Goal: Transaction & Acquisition: Purchase product/service

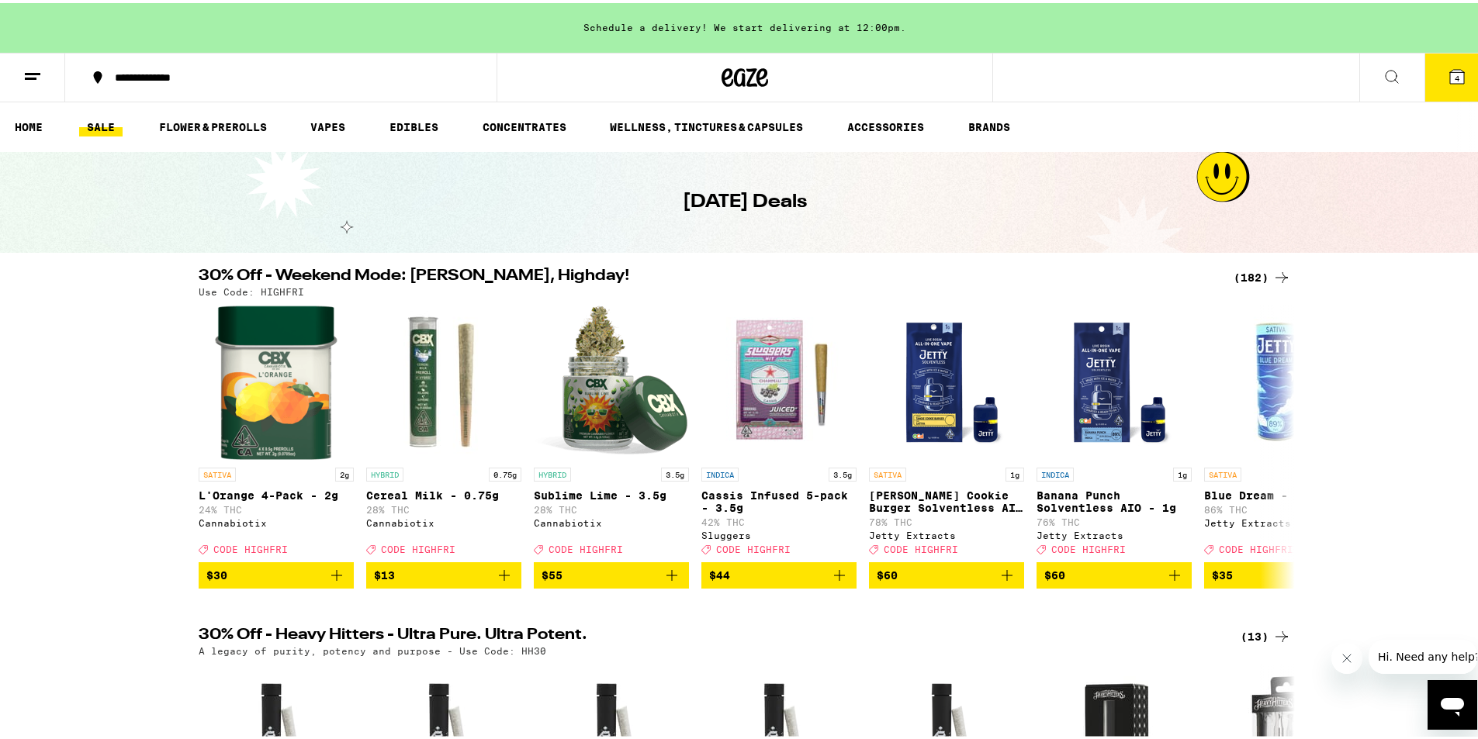
click at [1265, 268] on div "(182)" at bounding box center [1262, 274] width 57 height 19
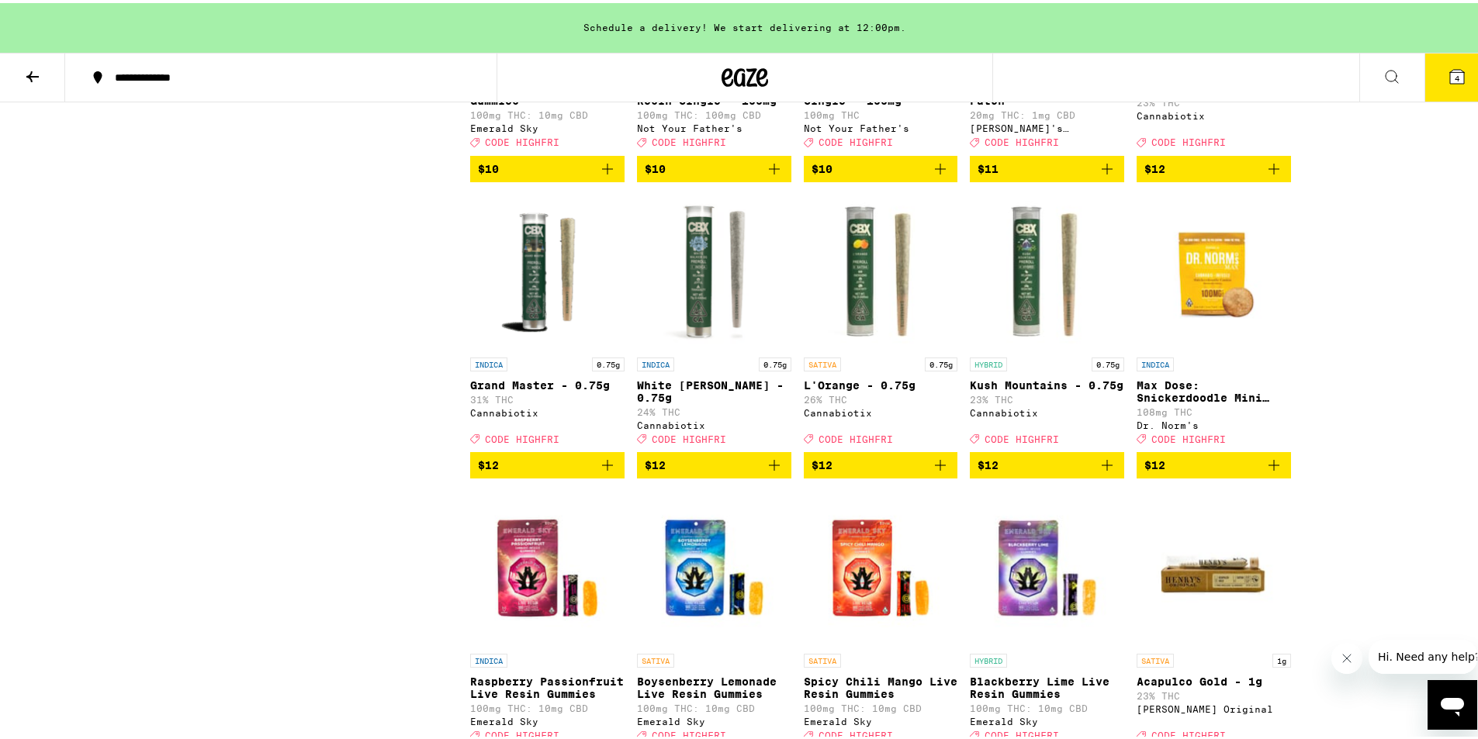
scroll to position [1397, 0]
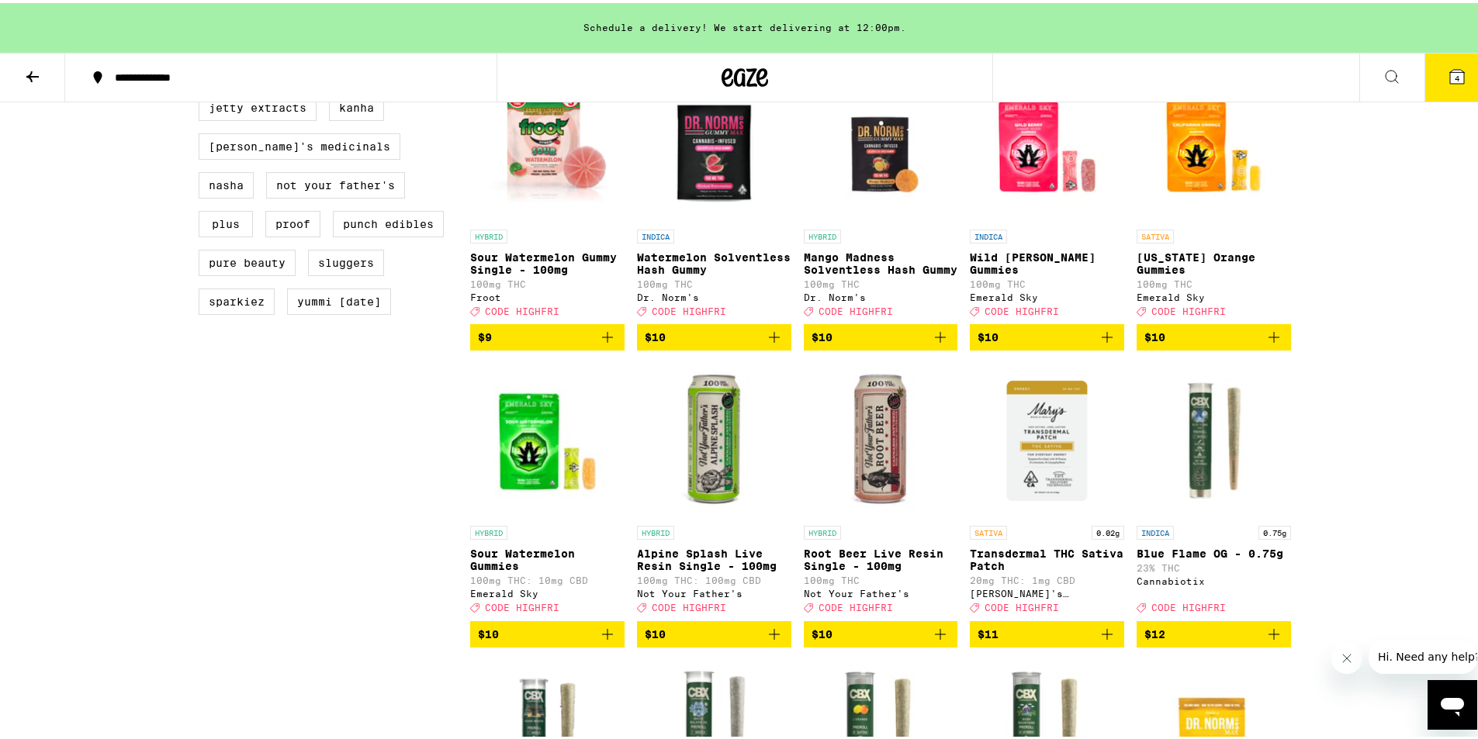
click at [772, 344] on icon "Add to bag" at bounding box center [774, 334] width 19 height 19
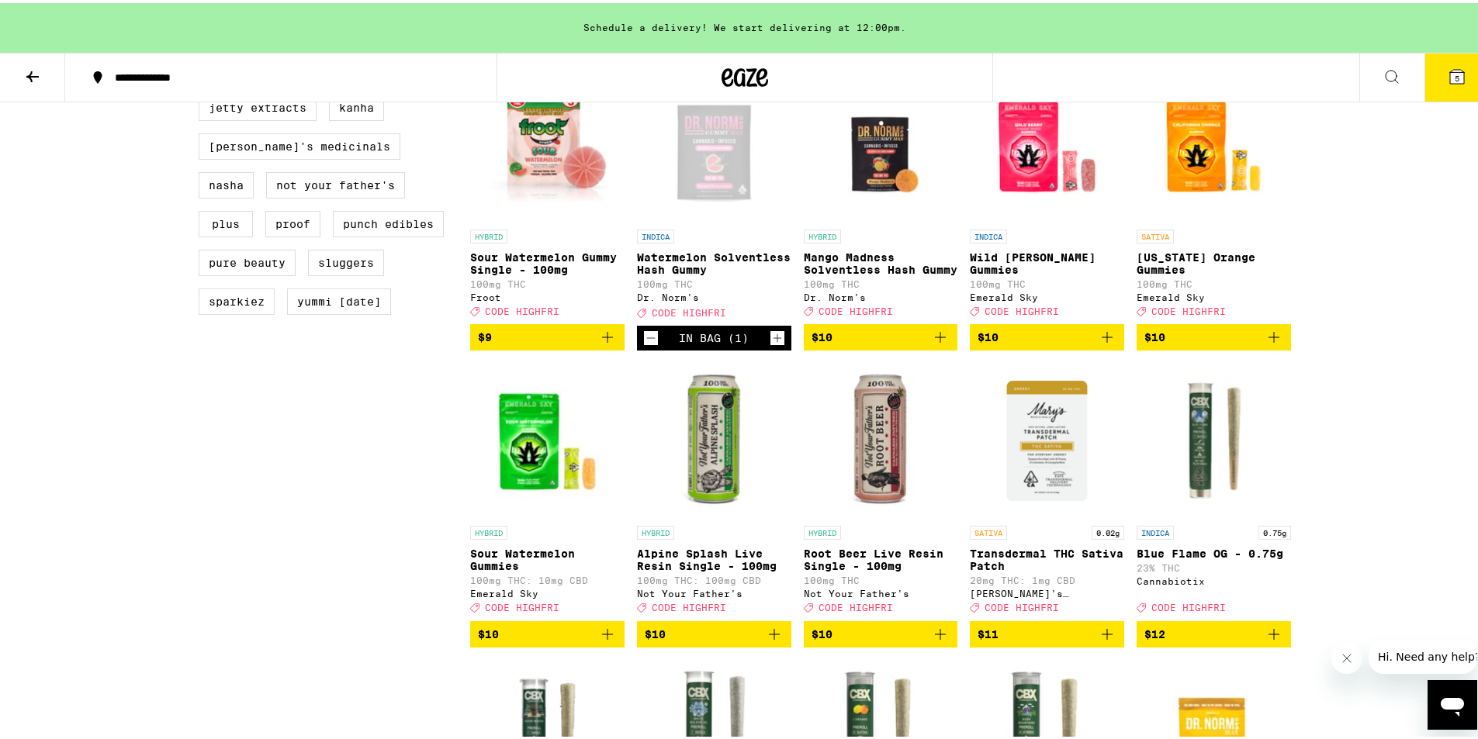
click at [776, 344] on icon "Increment" at bounding box center [777, 335] width 14 height 19
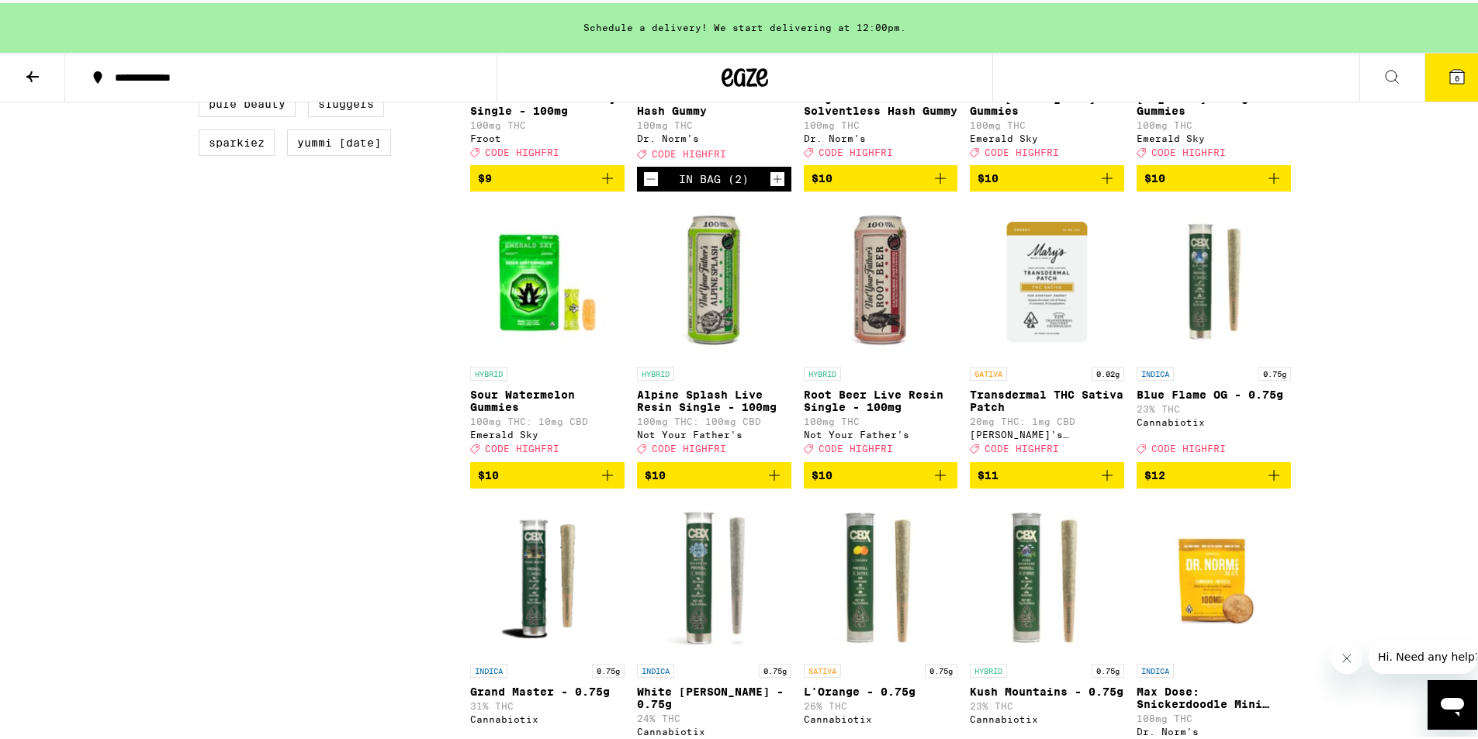
scroll to position [1319, 0]
